Goal: Find specific page/section: Find specific page/section

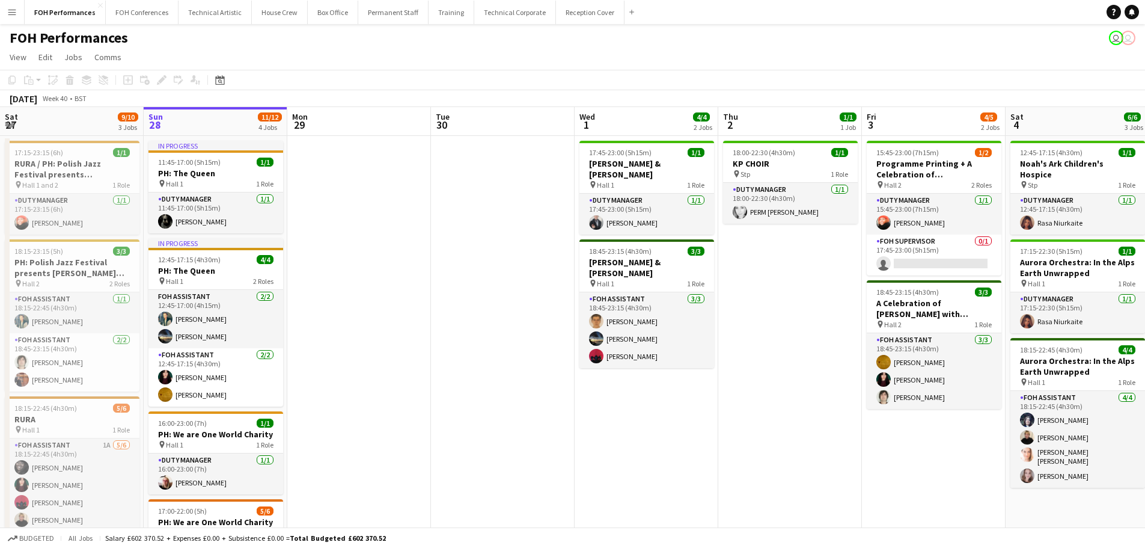
scroll to position [0, 351]
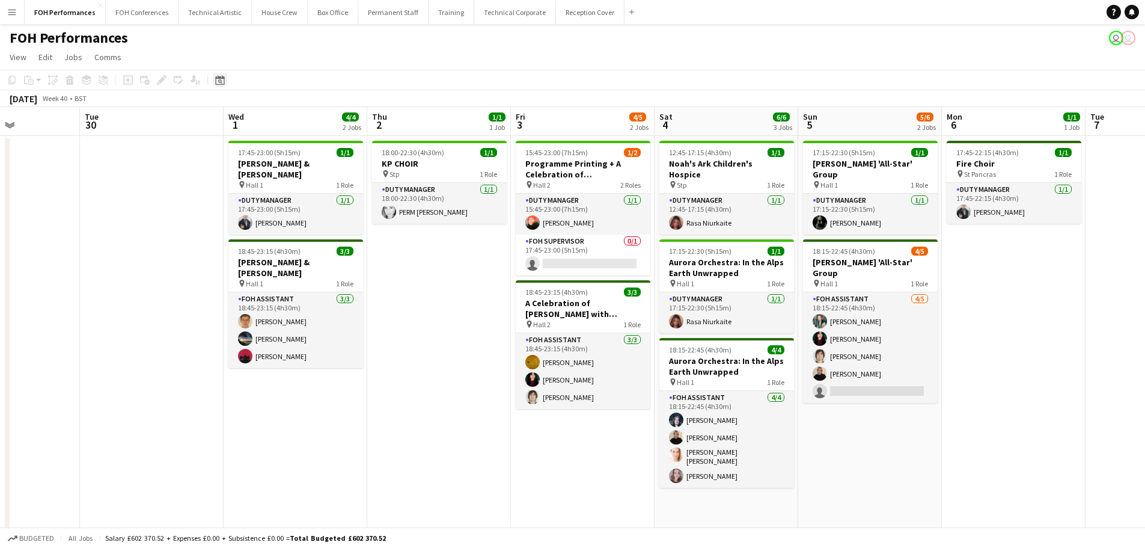
click at [219, 81] on icon "Date picker" at bounding box center [220, 80] width 10 height 10
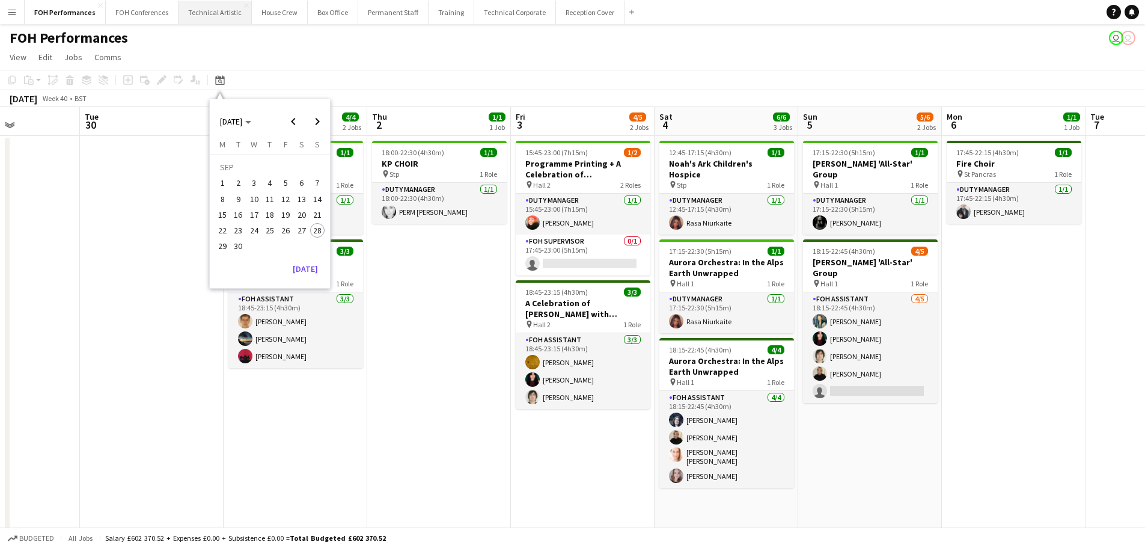
click at [215, 18] on button "Technical Artistic Close" at bounding box center [215, 12] width 73 height 23
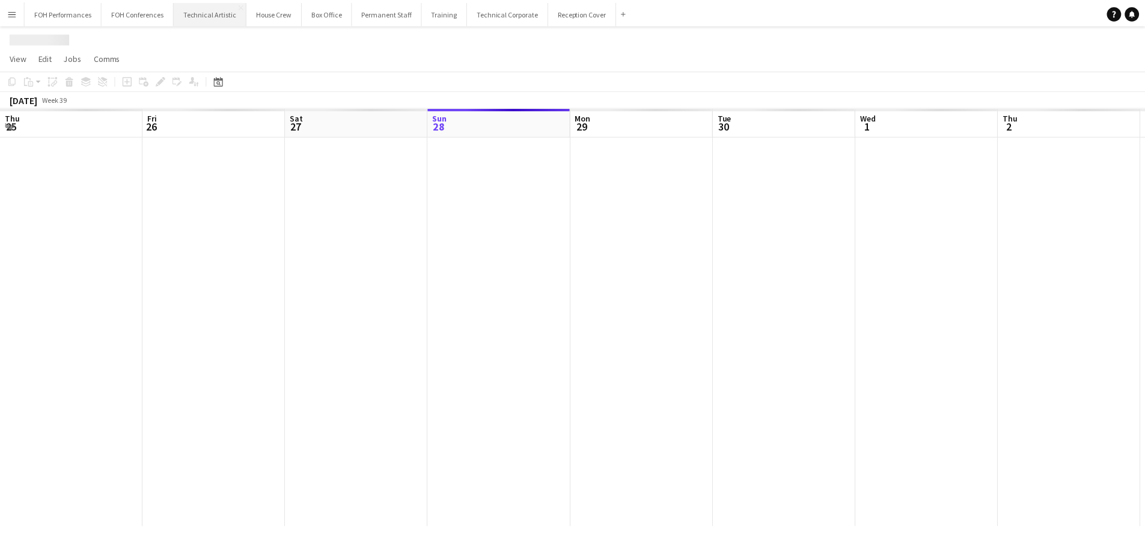
scroll to position [0, 287]
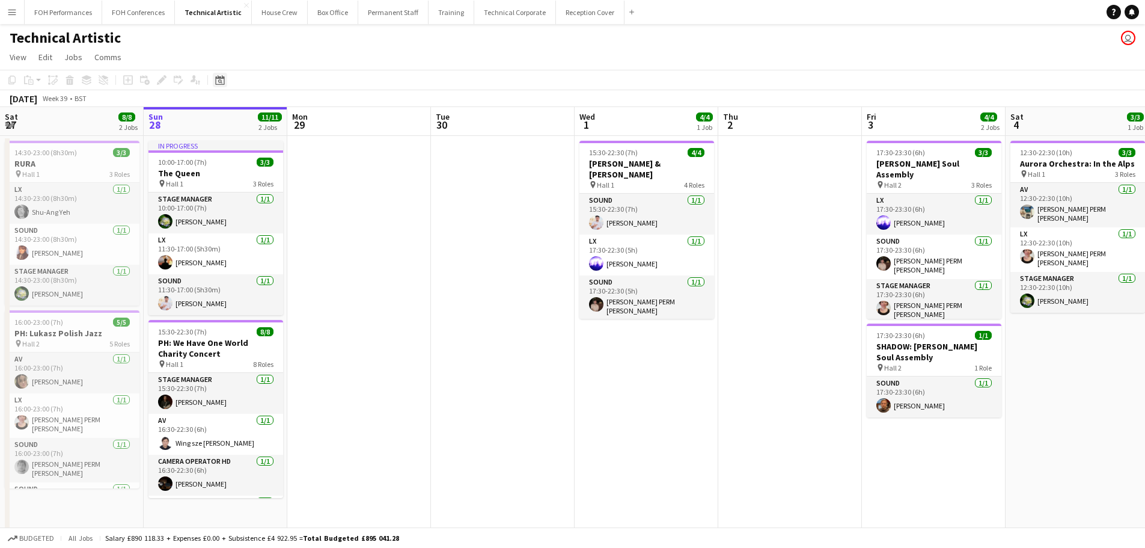
click at [219, 81] on icon "Date picker" at bounding box center [220, 80] width 10 height 10
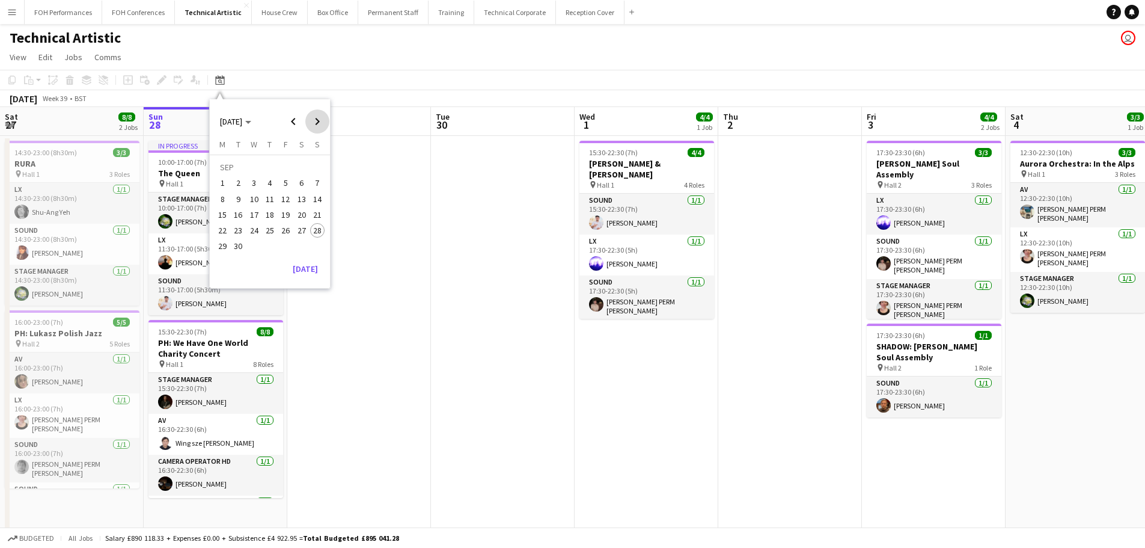
click at [316, 123] on span "Next month" at bounding box center [317, 121] width 24 height 24
click at [319, 182] on span "5" at bounding box center [317, 183] width 14 height 14
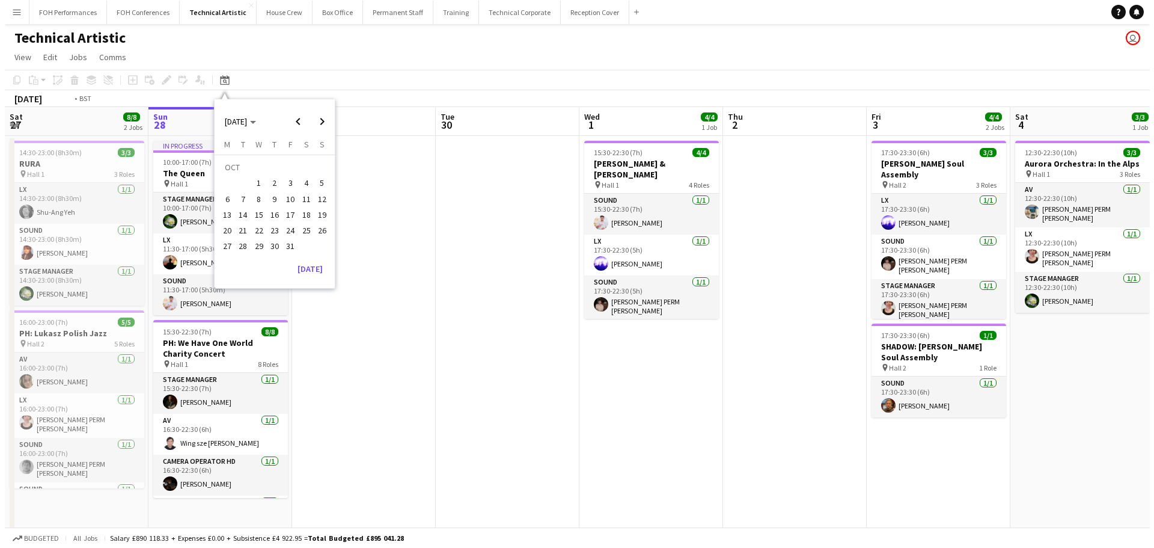
scroll to position [0, 414]
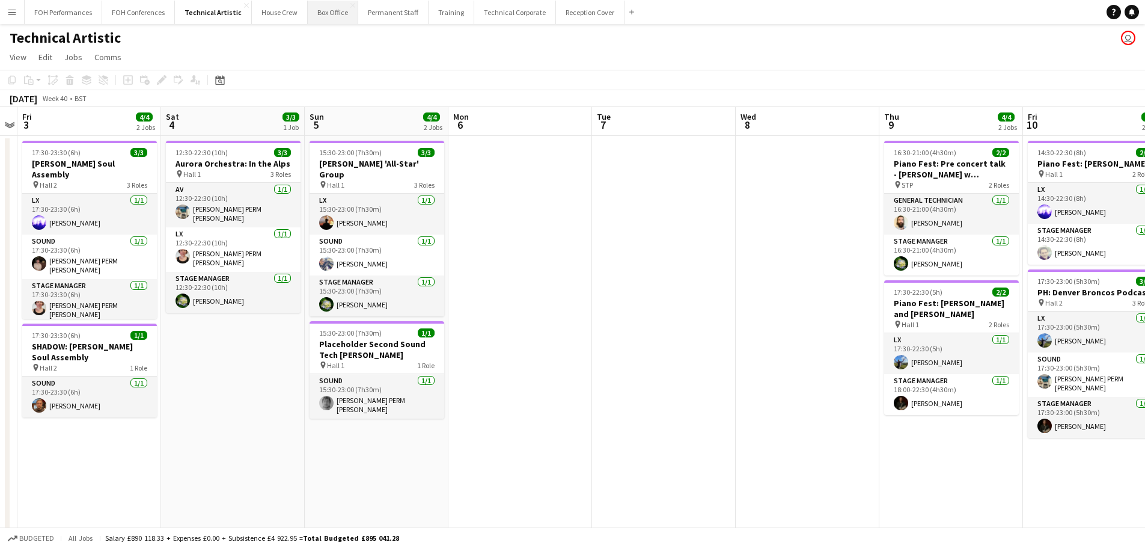
click at [329, 16] on button "Box Office Close" at bounding box center [333, 12] width 50 height 23
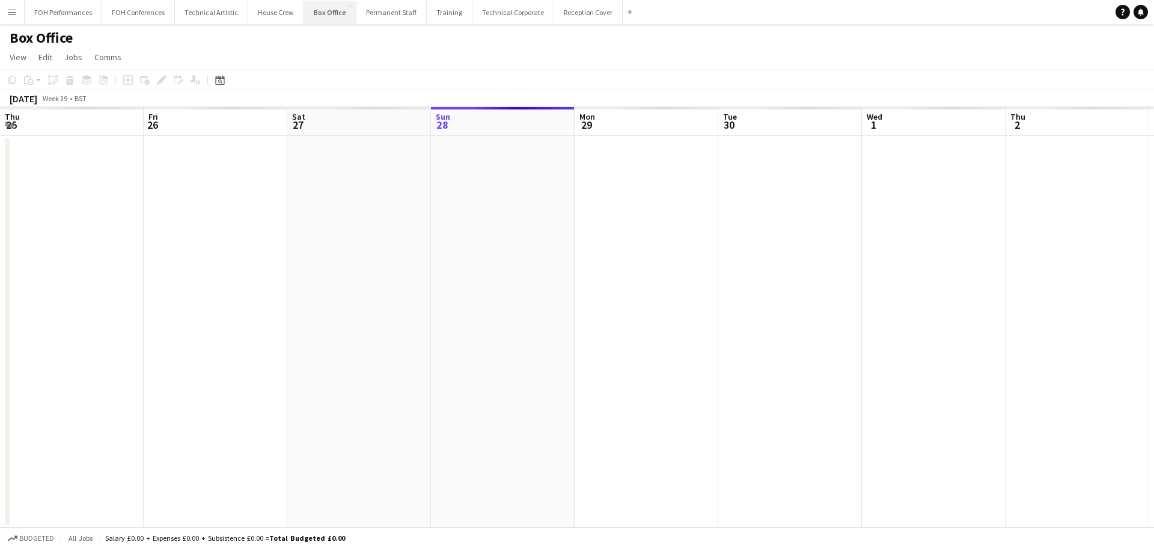
scroll to position [0, 287]
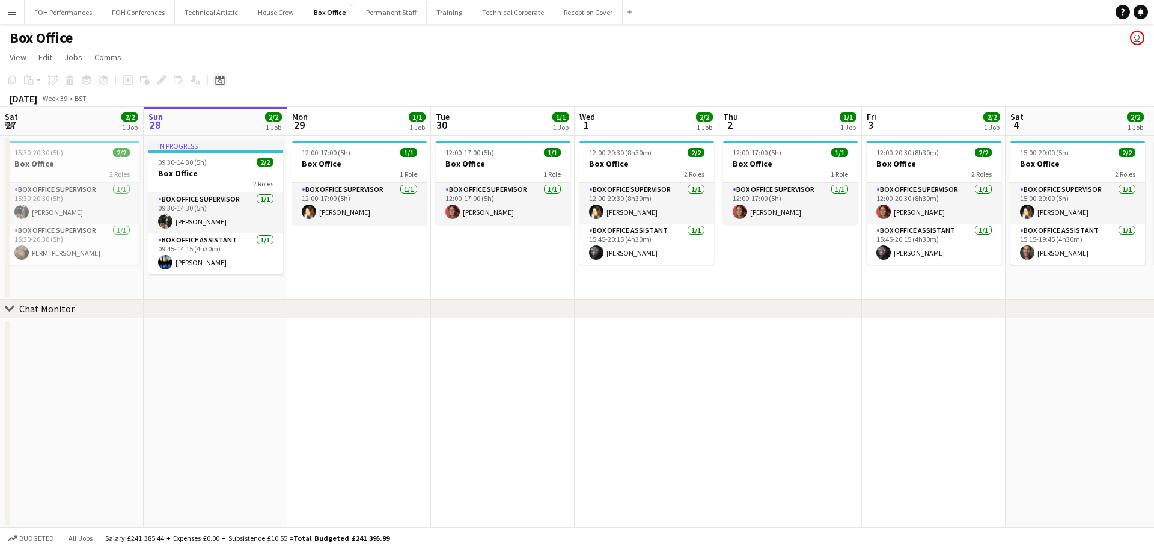
click at [219, 84] on icon "Date picker" at bounding box center [220, 80] width 10 height 10
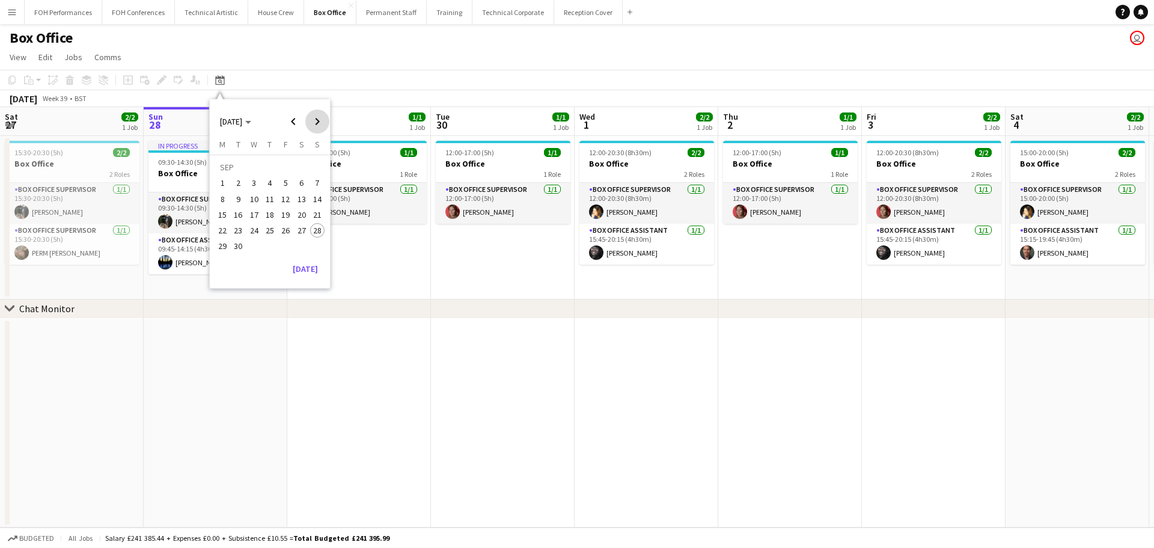
click at [315, 122] on span "Next month" at bounding box center [317, 121] width 24 height 24
click at [310, 182] on span "5" at bounding box center [317, 183] width 14 height 14
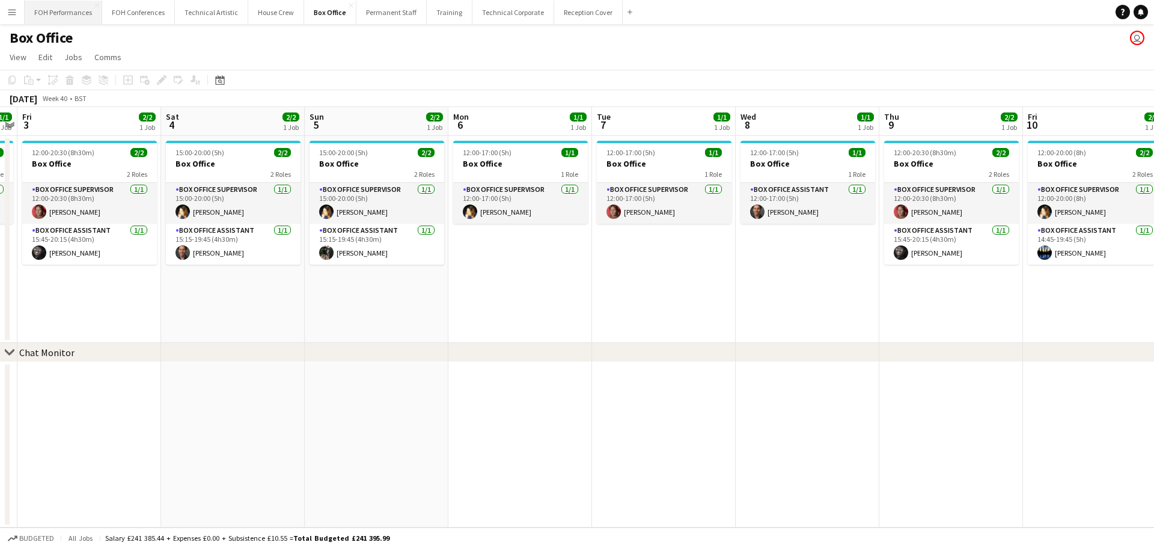
click at [79, 17] on button "FOH Performances Close" at bounding box center [64, 12] width 78 height 23
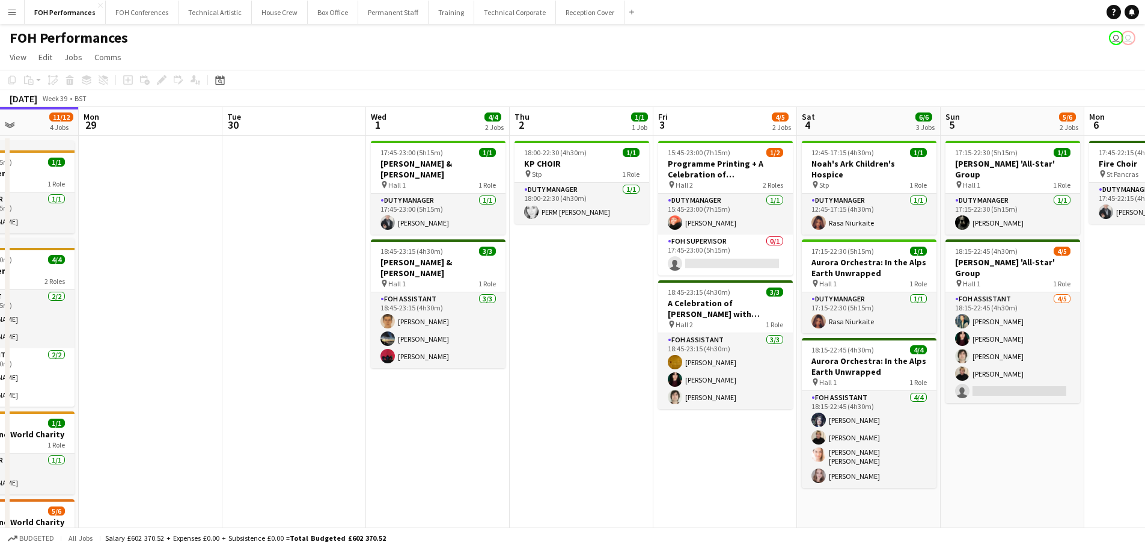
scroll to position [0, 386]
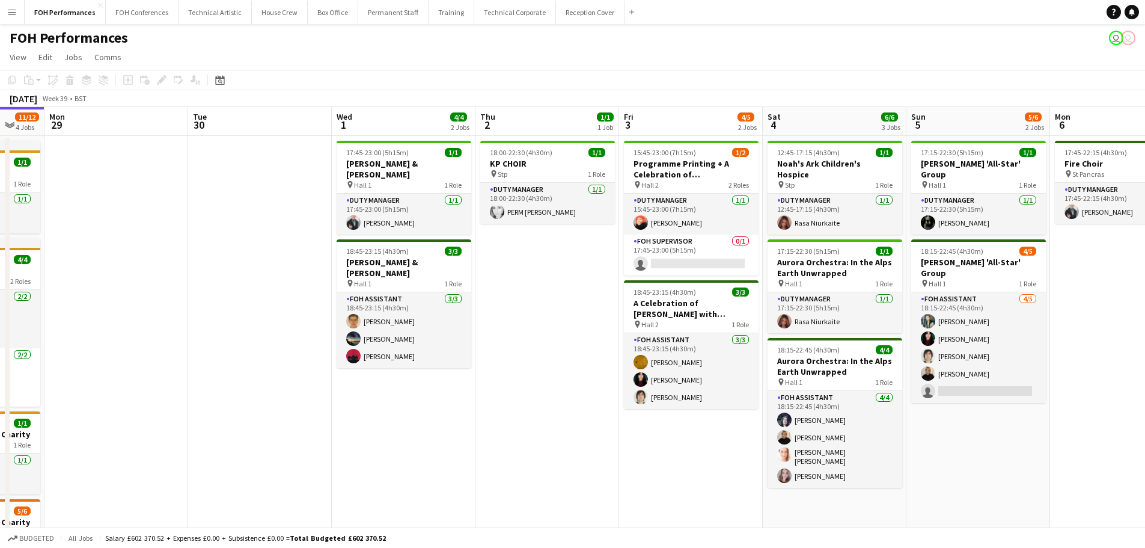
drag, startPoint x: 510, startPoint y: 236, endPoint x: 267, endPoint y: 230, distance: 242.9
click at [267, 230] on app-calendar-viewport "Fri 26 3/3 2 Jobs Sat 27 9/10 3 Jobs Sun 28 11/12 4 Jobs Mon 29 Tue 30 Wed 1 4/…" at bounding box center [572, 411] width 1145 height 608
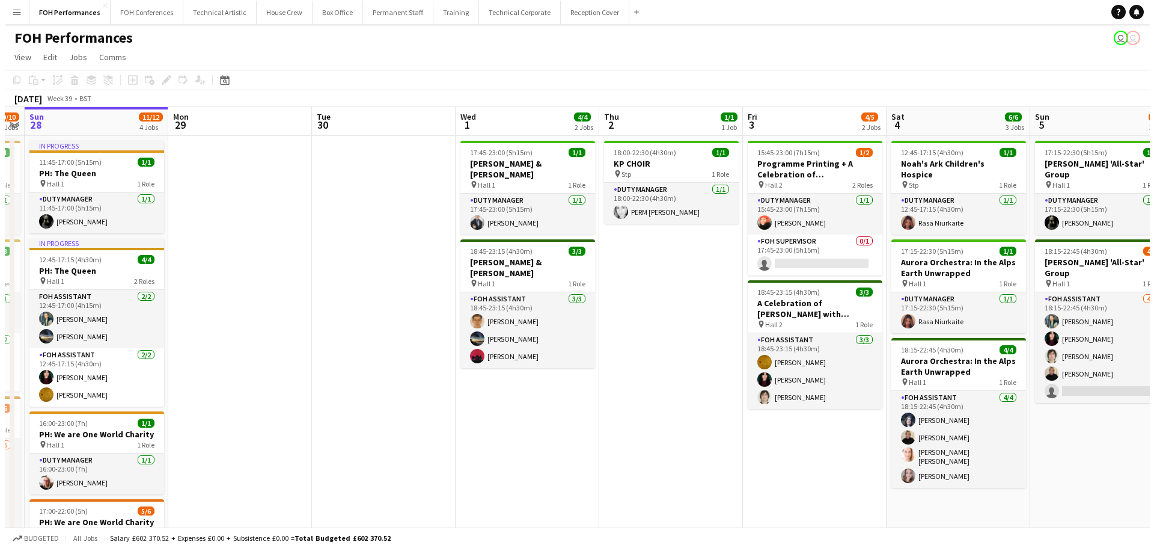
scroll to position [0, 266]
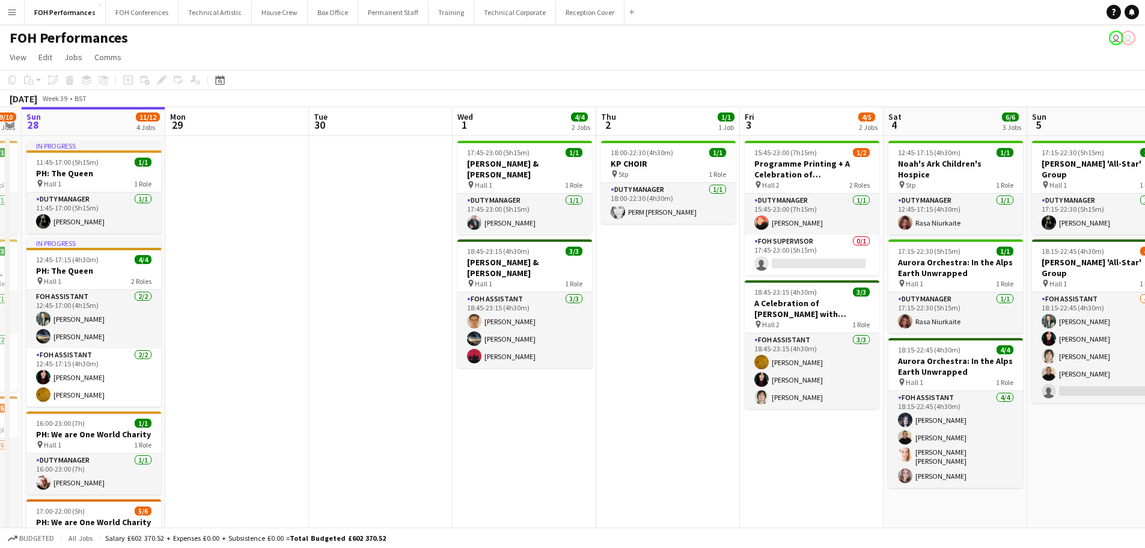
drag, startPoint x: 267, startPoint y: 230, endPoint x: 388, endPoint y: 224, distance: 121.0
click at [388, 224] on app-calendar-viewport "Fri 26 3/3 2 Jobs Sat 27 9/10 3 Jobs Sun 28 11/12 4 Jobs Mon 29 Tue 30 Wed 1 4/…" at bounding box center [572, 411] width 1145 height 608
click at [229, 14] on button "Technical Artistic Close" at bounding box center [215, 12] width 73 height 23
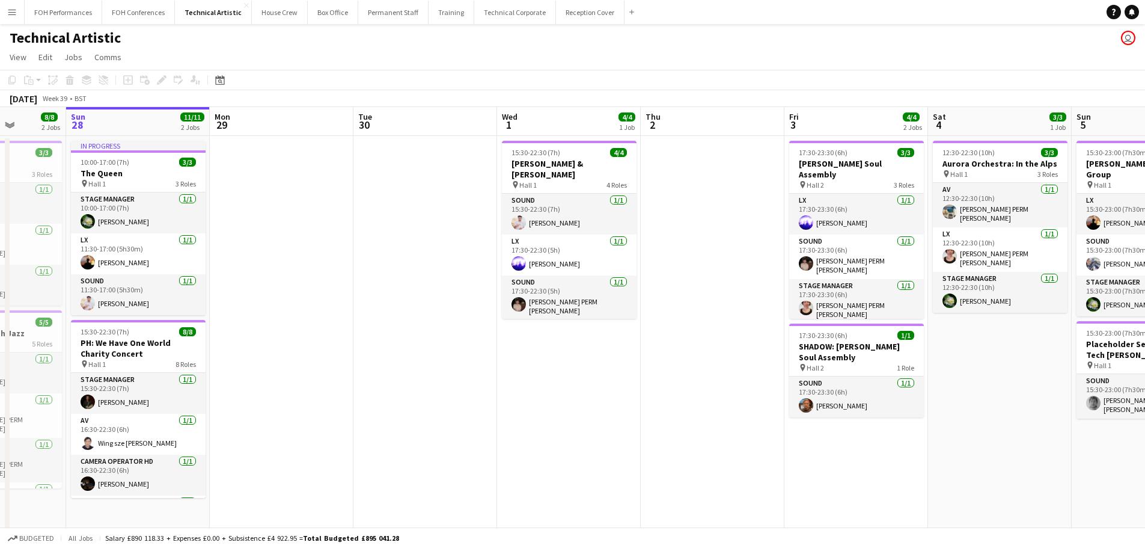
scroll to position [0, 439]
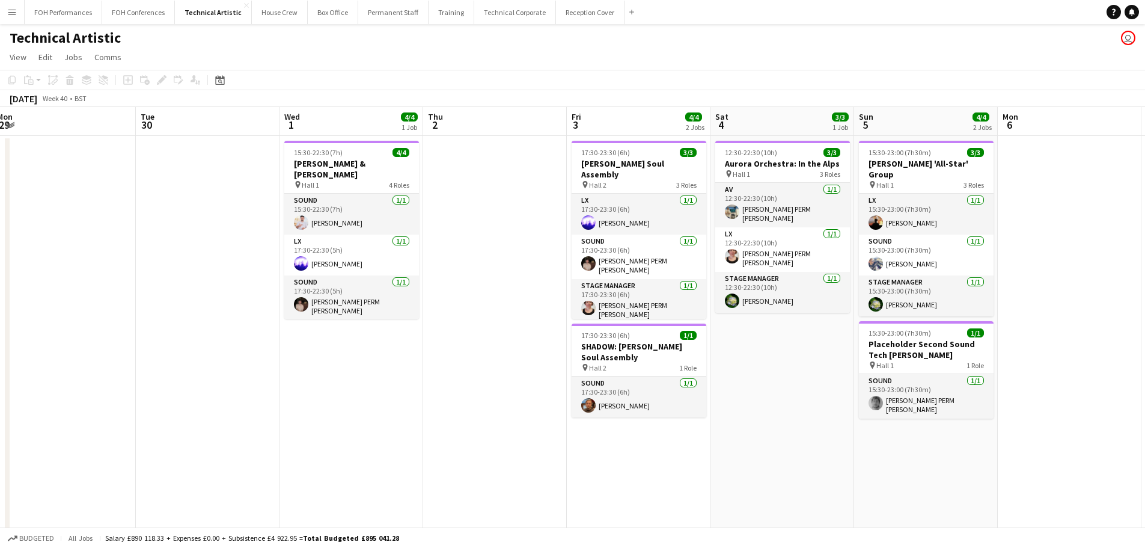
drag, startPoint x: 481, startPoint y: 223, endPoint x: 186, endPoint y: 182, distance: 298.0
click at [186, 182] on app-calendar-viewport "Fri 26 6/6 3 Jobs Sat 27 8/8 2 Jobs Sun 28 11/11 2 Jobs Mon 29 Tue 30 Wed 1 4/4…" at bounding box center [572, 319] width 1145 height 424
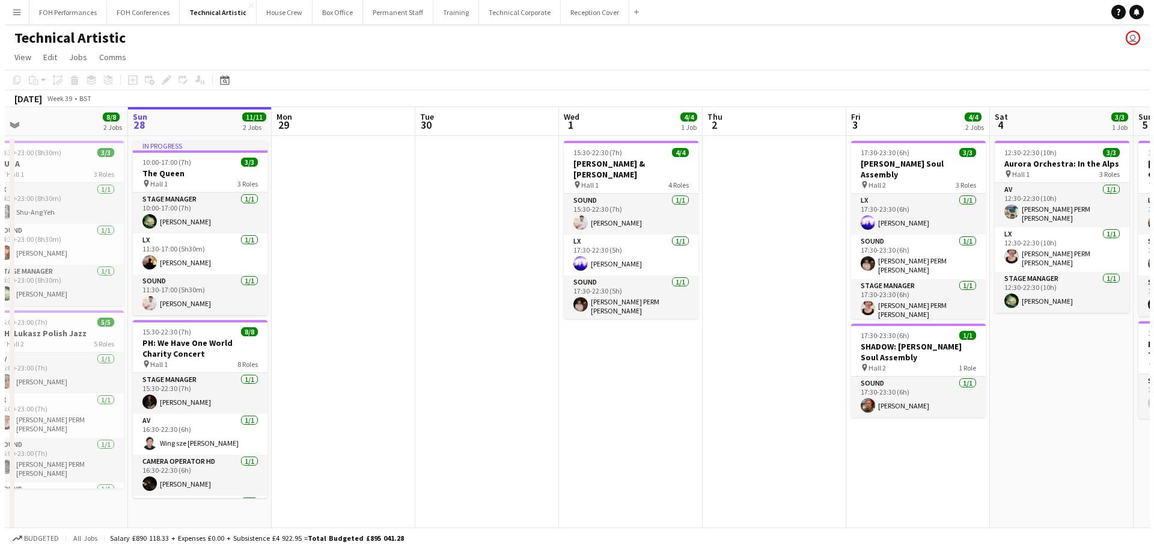
scroll to position [0, 302]
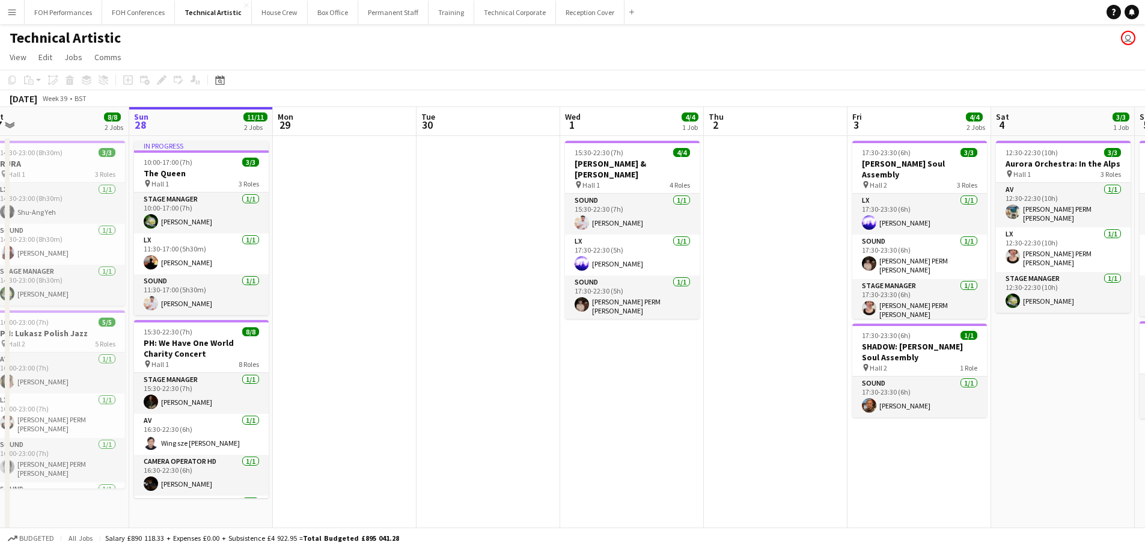
drag, startPoint x: 207, startPoint y: 261, endPoint x: 487, endPoint y: 257, distance: 280.7
click at [487, 257] on app-calendar-viewport "Thu 25 10/10 2 Jobs Fri 26 6/6 3 Jobs Sat 27 8/8 2 Jobs Sun 28 11/11 2 Jobs Mon…" at bounding box center [572, 319] width 1145 height 424
click at [145, 17] on button "FOH Conferences Close" at bounding box center [138, 12] width 73 height 23
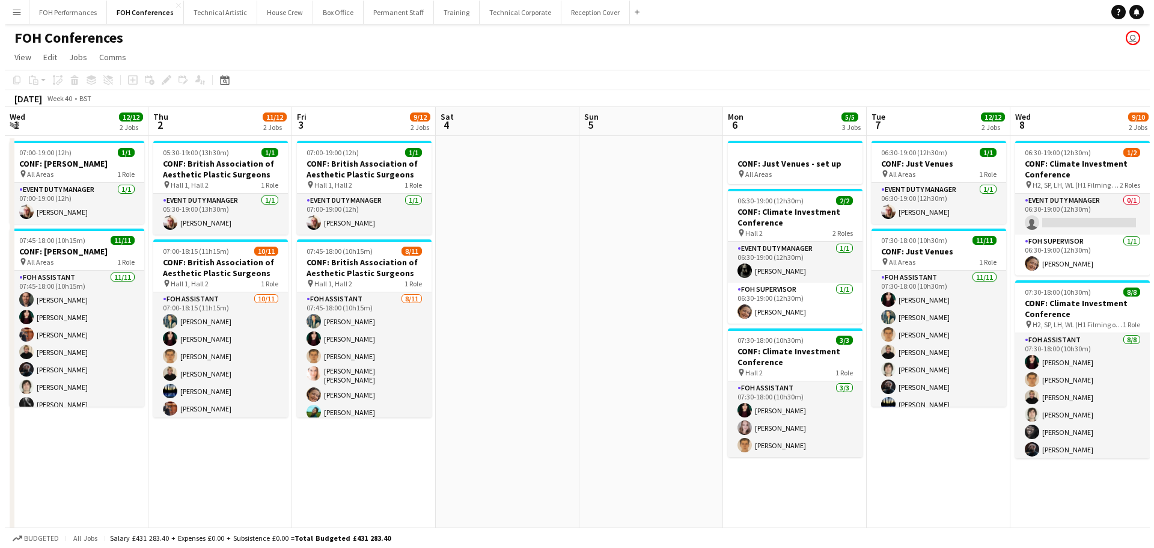
scroll to position [0, 433]
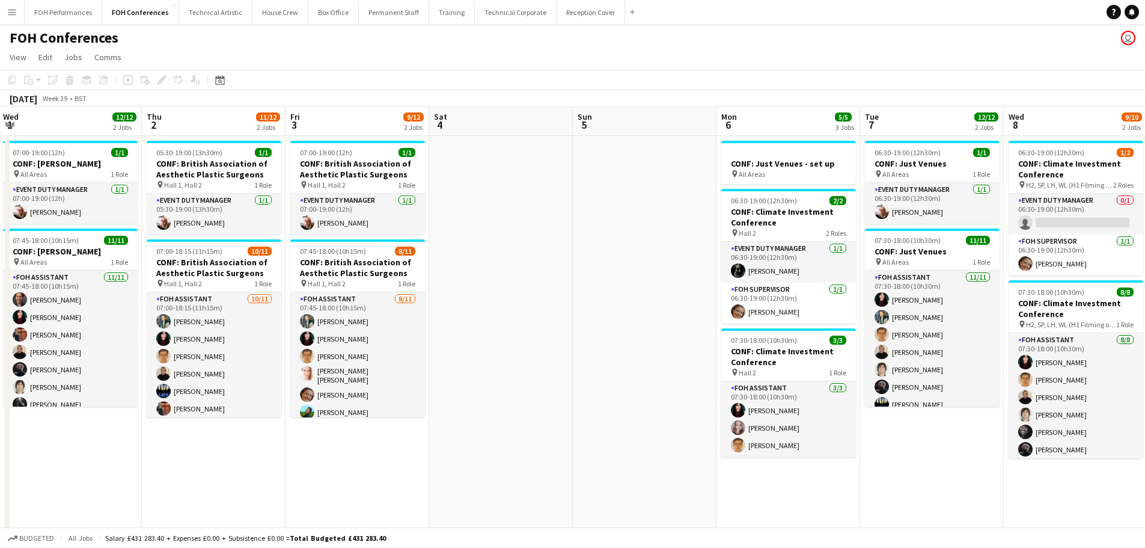
drag, startPoint x: 1097, startPoint y: 266, endPoint x: 521, endPoint y: 261, distance: 576.5
click at [521, 261] on app-calendar-viewport "Sun 28 Mon 29 1 Job Tue 30 12/12 2 Jobs Wed 1 12/12 2 Jobs Thu 2 11/12 2 Jobs F…" at bounding box center [572, 400] width 1145 height 587
click at [210, 20] on button "Technical Artistic Close" at bounding box center [215, 12] width 73 height 23
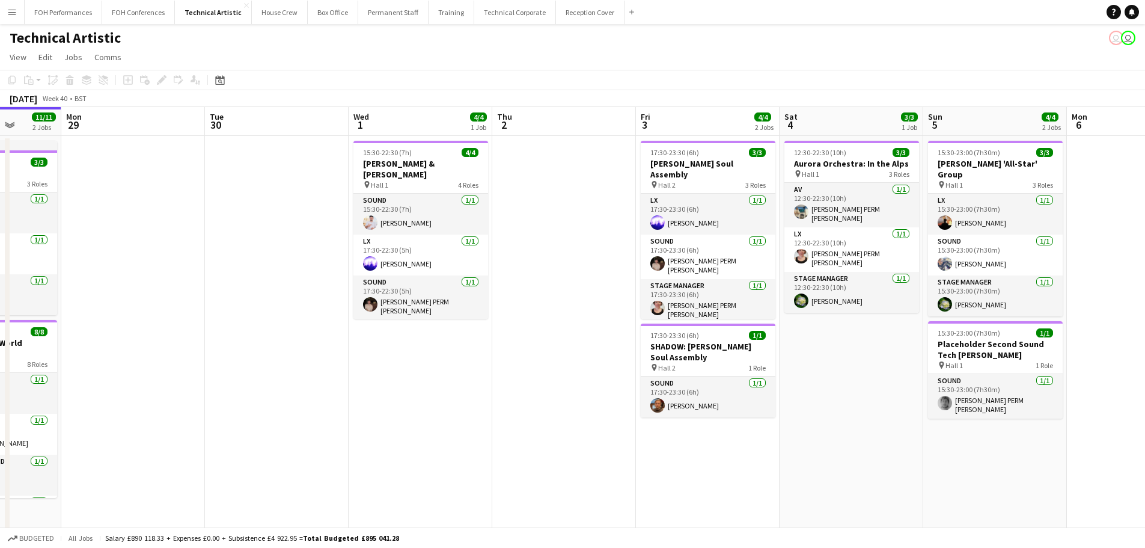
scroll to position [0, 456]
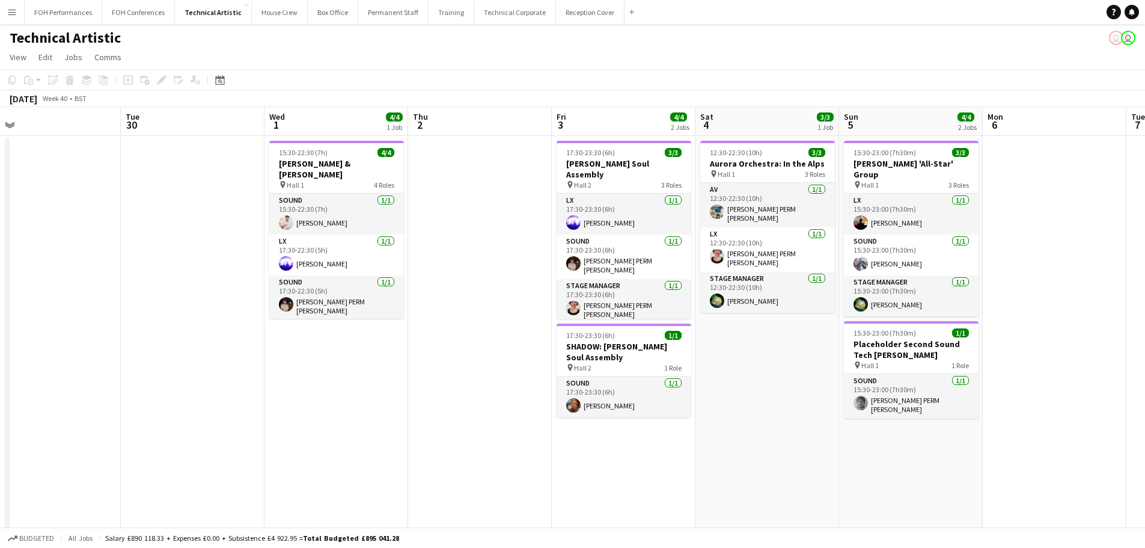
drag, startPoint x: 513, startPoint y: 200, endPoint x: 201, endPoint y: 197, distance: 312.0
click at [201, 197] on app-calendar-viewport "Fri 26 6/6 3 Jobs Sat 27 8/8 2 Jobs Sun 28 11/11 2 Jobs Mon 29 Tue 30 Wed 1 4/4…" at bounding box center [572, 319] width 1145 height 424
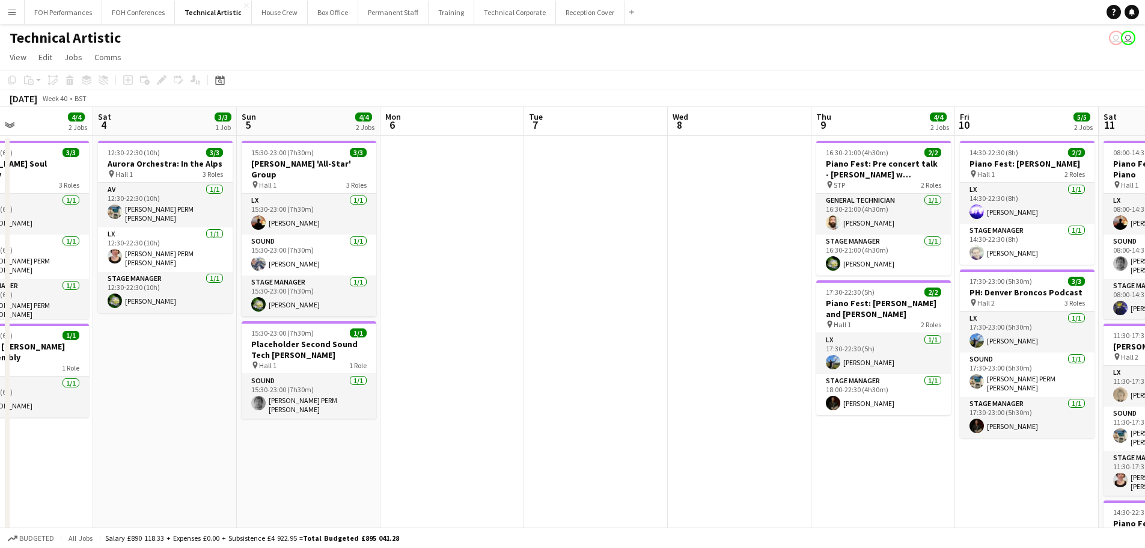
scroll to position [0, 388]
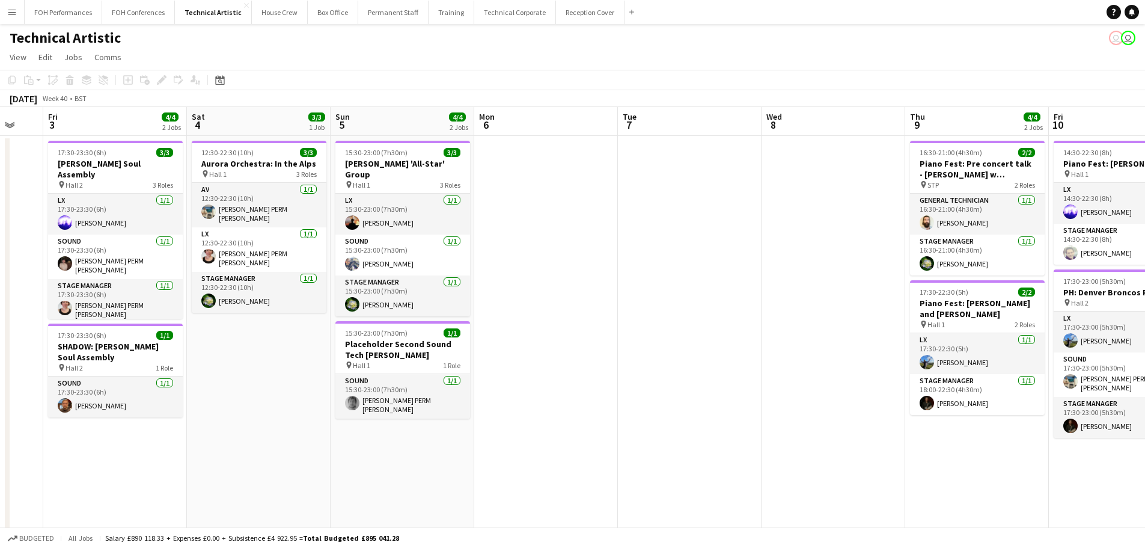
drag, startPoint x: 1040, startPoint y: 289, endPoint x: 534, endPoint y: 295, distance: 506.8
click at [534, 295] on app-calendar-viewport "Tue 30 Wed 1 4/4 1 Job Thu 2 Fri 3 4/4 2 Jobs Sat 4 3/3 1 Job Sun 5 4/4 2 Jobs …" at bounding box center [572, 385] width 1145 height 556
click at [219, 82] on icon at bounding box center [220, 81] width 4 height 4
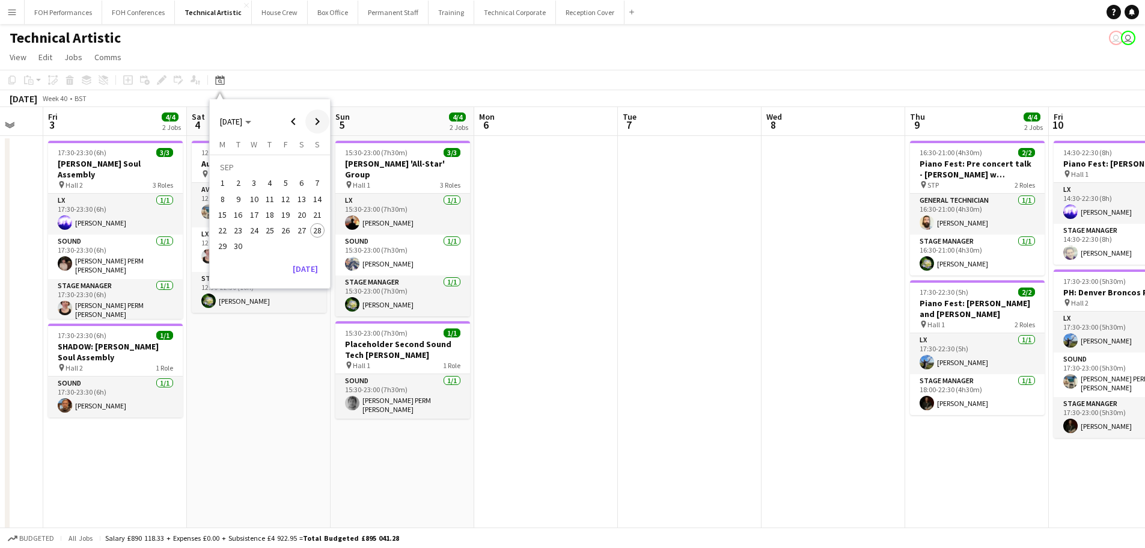
click at [316, 121] on span "Next month" at bounding box center [317, 121] width 24 height 24
click at [257, 188] on span "5" at bounding box center [254, 186] width 14 height 14
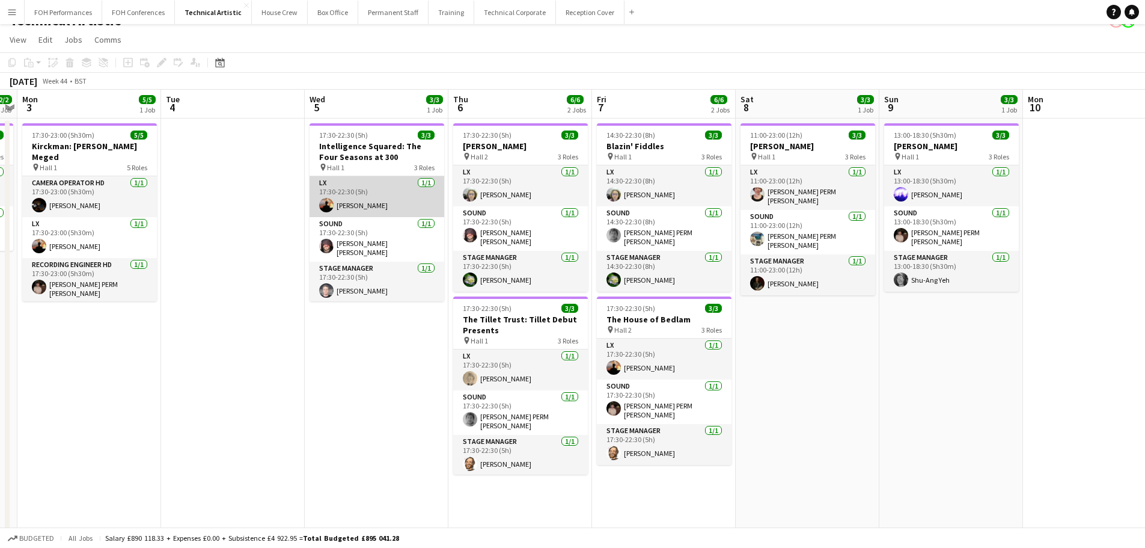
scroll to position [0, 0]
